Goal: Check status

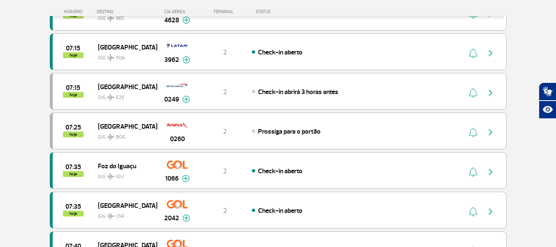
scroll to position [618, 0]
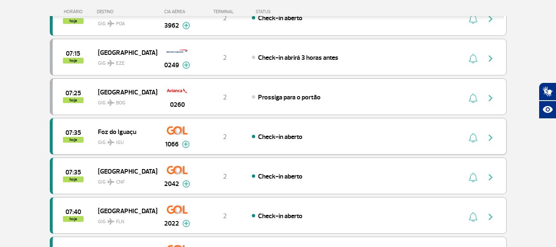
click at [492, 139] on img "button" at bounding box center [491, 138] width 10 height 10
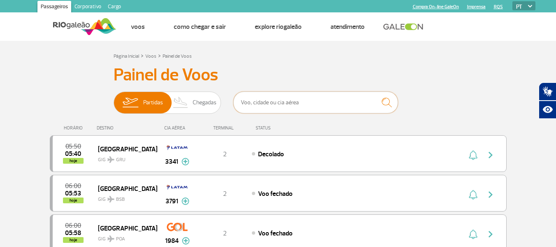
click at [282, 107] on input "text" at bounding box center [315, 102] width 165 height 22
type input "1970"
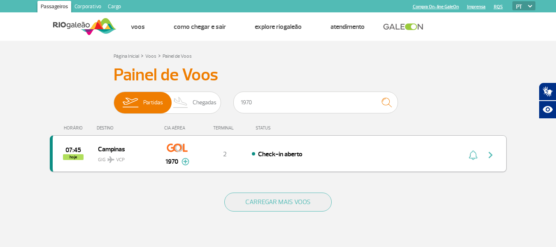
click at [488, 156] on img "button" at bounding box center [491, 155] width 10 height 10
